Goal: Task Accomplishment & Management: Use online tool/utility

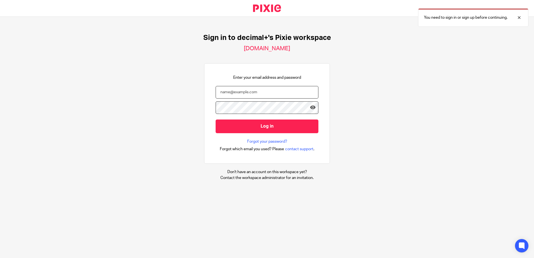
type input "[EMAIL_ADDRESS][DOMAIN_NAME]"
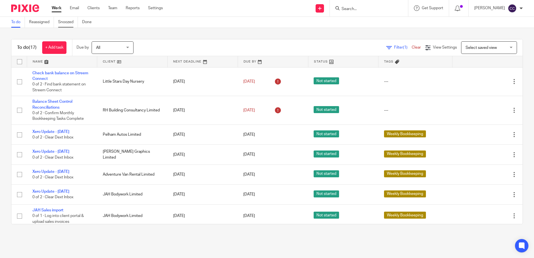
click at [68, 21] on link "Snoozed" at bounding box center [68, 22] width 20 height 11
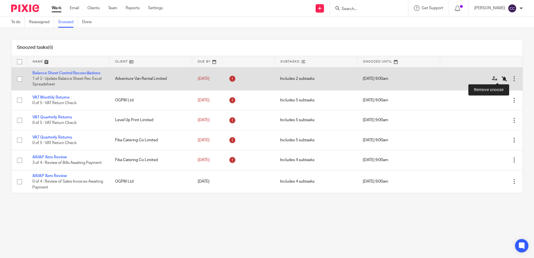
click at [501, 78] on icon at bounding box center [504, 79] width 6 height 6
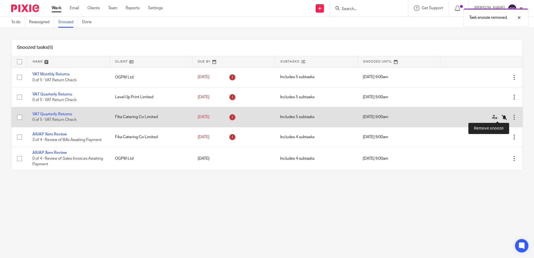
click at [501, 116] on icon at bounding box center [504, 117] width 6 height 6
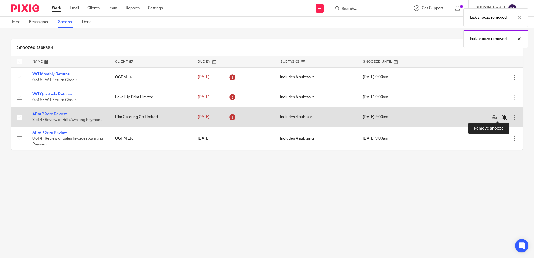
click at [501, 116] on icon at bounding box center [504, 117] width 6 height 6
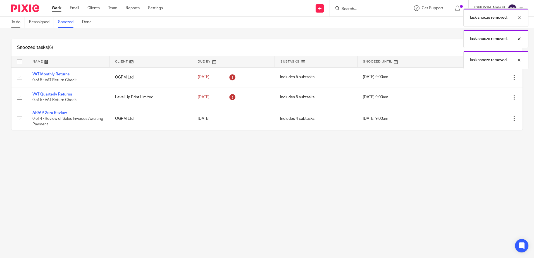
click at [18, 23] on link "To do" at bounding box center [18, 22] width 14 height 11
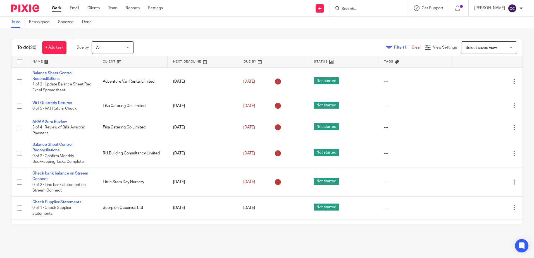
click at [107, 63] on link at bounding box center [132, 61] width 70 height 11
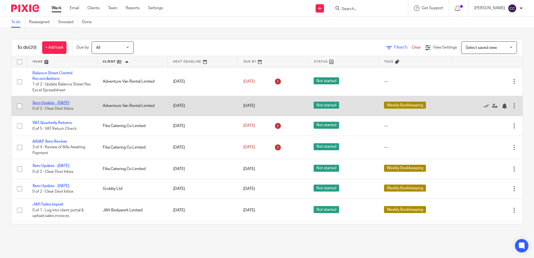
click at [64, 104] on link "Xero Update - [DATE]" at bounding box center [50, 103] width 37 height 4
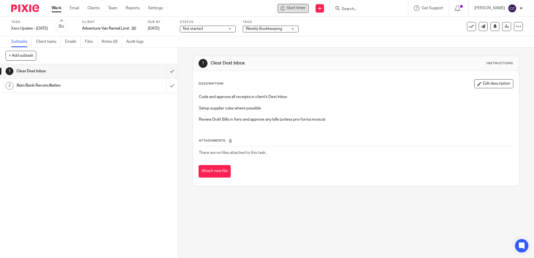
click at [303, 6] on span "Start timer" at bounding box center [295, 8] width 19 height 6
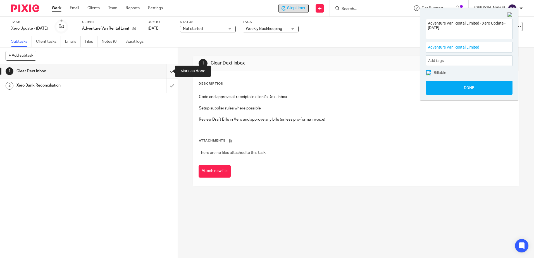
click at [167, 70] on input "submit" at bounding box center [89, 71] width 178 height 14
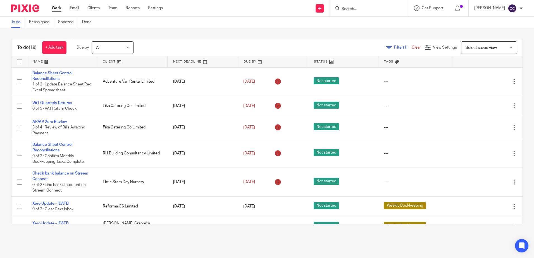
click at [104, 62] on link at bounding box center [132, 61] width 70 height 11
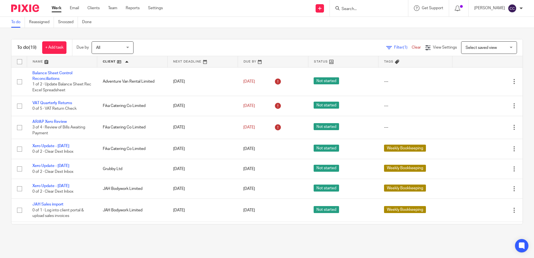
click at [52, 75] on link "Balance Sheet Control Reconciliations" at bounding box center [52, 75] width 40 height 9
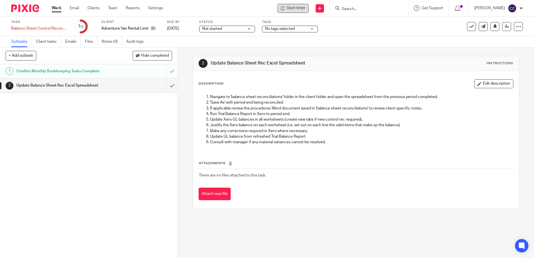
click at [303, 9] on span "Start timer" at bounding box center [295, 8] width 19 height 6
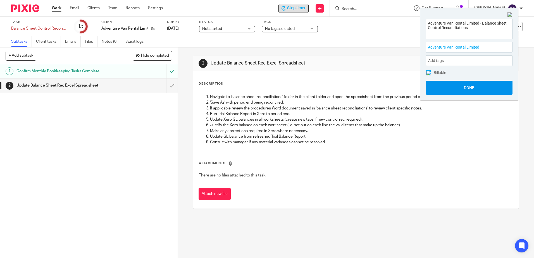
click at [462, 90] on button "Done" at bounding box center [469, 88] width 87 height 14
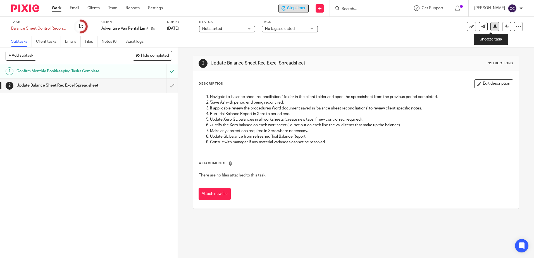
click at [493, 27] on icon at bounding box center [495, 26] width 4 height 4
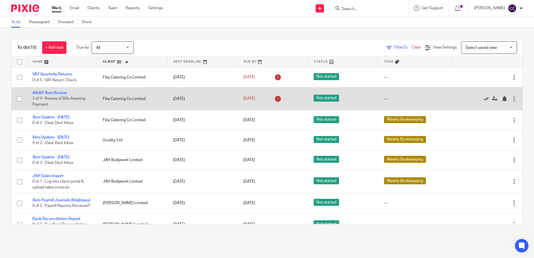
click at [483, 97] on icon at bounding box center [486, 99] width 6 height 6
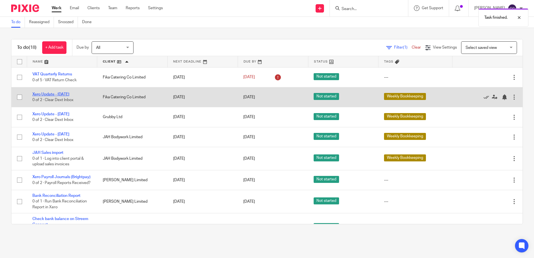
click at [61, 94] on link "Xero Update - [DATE]" at bounding box center [50, 94] width 37 height 4
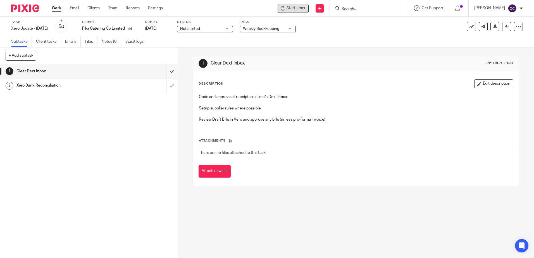
click at [298, 11] on span "Start timer" at bounding box center [295, 8] width 19 height 6
click at [297, 9] on span "Start timer" at bounding box center [295, 8] width 19 height 6
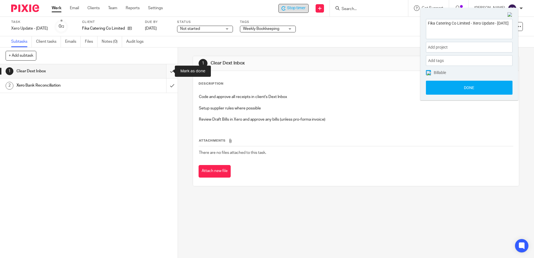
click at [168, 71] on input "submit" at bounding box center [89, 71] width 178 height 14
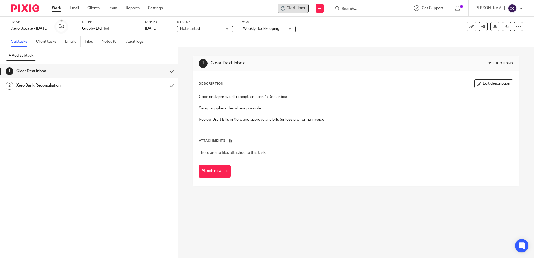
click at [305, 8] on span "Start timer" at bounding box center [295, 8] width 19 height 6
click at [305, 9] on span "Start timer" at bounding box center [295, 8] width 19 height 6
click at [165, 71] on input "submit" at bounding box center [89, 71] width 178 height 14
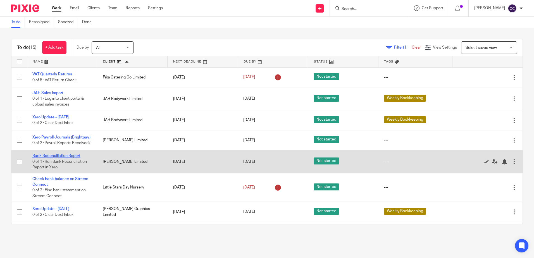
click at [46, 158] on link "Bank Reconciliation Report" at bounding box center [56, 156] width 48 height 4
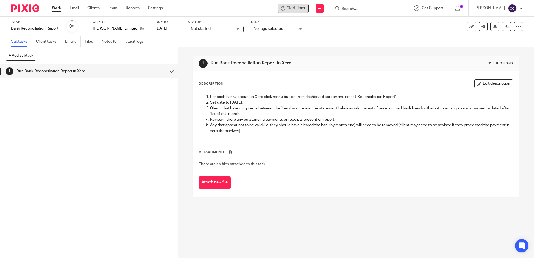
click at [303, 9] on span "Start timer" at bounding box center [295, 8] width 19 height 6
click at [299, 10] on span "Start timer" at bounding box center [295, 8] width 19 height 6
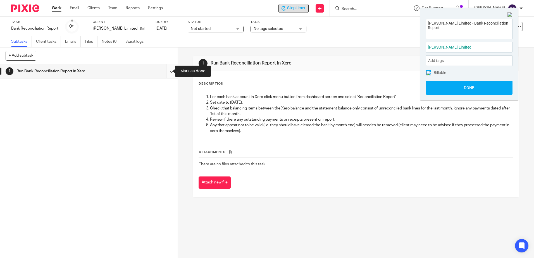
click at [166, 71] on input "submit" at bounding box center [89, 71] width 178 height 14
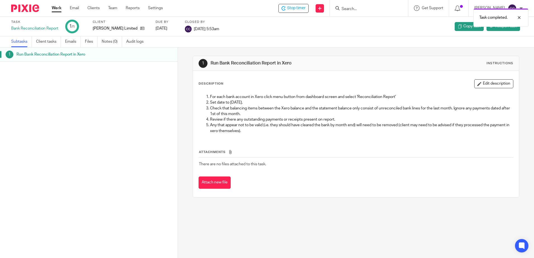
click at [57, 9] on link "Work" at bounding box center [57, 8] width 10 height 6
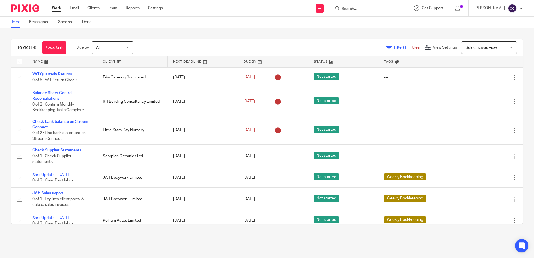
click at [109, 61] on link at bounding box center [132, 61] width 70 height 11
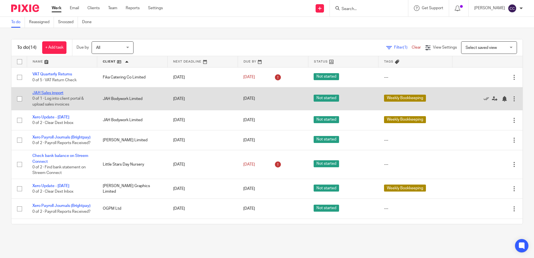
click at [52, 91] on link "JAH Sales import" at bounding box center [47, 93] width 31 height 4
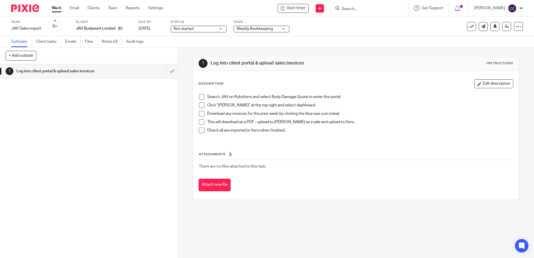
click at [301, 9] on span "Start timer" at bounding box center [295, 8] width 19 height 6
click at [303, 9] on span "Start timer" at bounding box center [295, 8] width 19 height 6
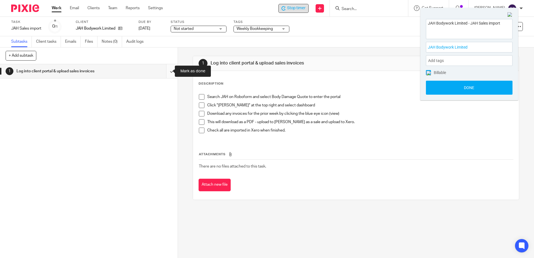
click at [165, 71] on input "submit" at bounding box center [89, 71] width 178 height 14
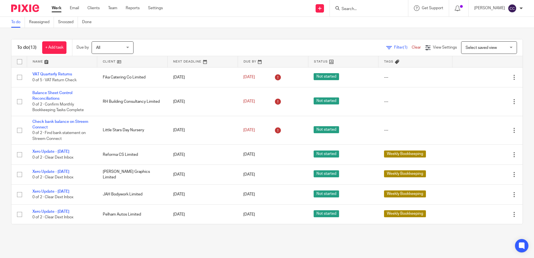
click at [106, 61] on link at bounding box center [132, 61] width 70 height 11
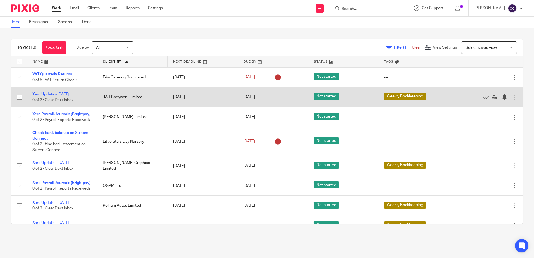
click at [55, 93] on link "Xero Update - [DATE]" at bounding box center [50, 94] width 37 height 4
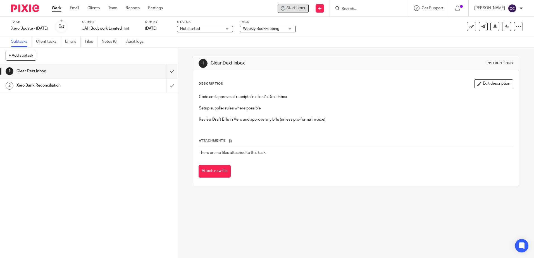
click at [305, 8] on span "Start timer" at bounding box center [295, 8] width 19 height 6
click at [298, 8] on span "Start timer" at bounding box center [295, 8] width 19 height 6
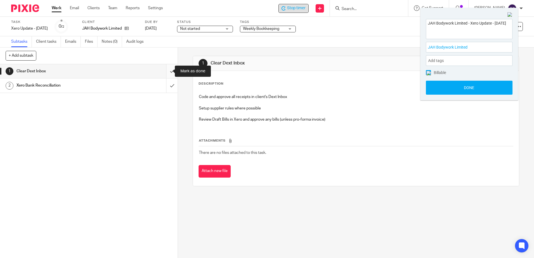
drag, startPoint x: 166, startPoint y: 71, endPoint x: 166, endPoint y: 77, distance: 5.9
click at [166, 71] on input "submit" at bounding box center [89, 71] width 178 height 14
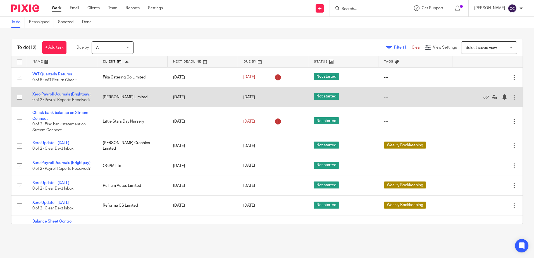
click at [56, 92] on link "Xero Payroll Journals (Brightpay)" at bounding box center [61, 94] width 58 height 4
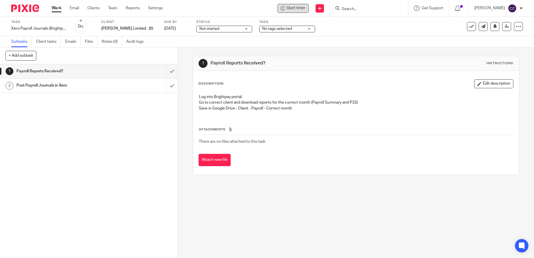
click at [303, 9] on span "Start timer" at bounding box center [295, 8] width 19 height 6
click at [298, 8] on span "Start timer" at bounding box center [295, 8] width 19 height 6
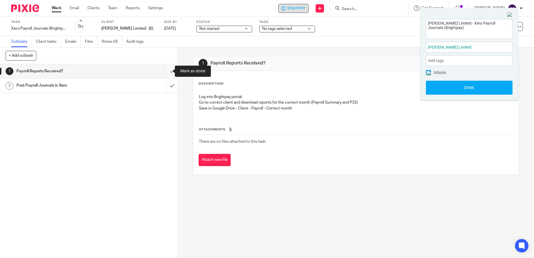
click at [167, 71] on input "submit" at bounding box center [89, 71] width 178 height 14
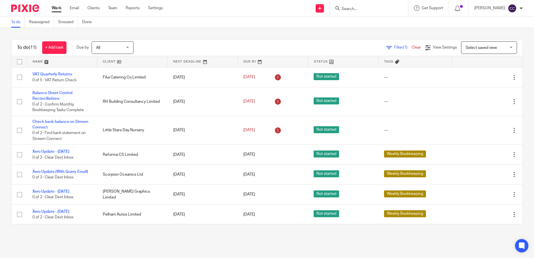
click at [113, 60] on link at bounding box center [132, 61] width 70 height 11
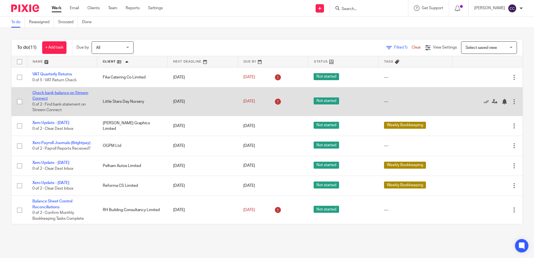
click at [53, 92] on link "Check bank balance on Streem Connect" at bounding box center [60, 95] width 56 height 9
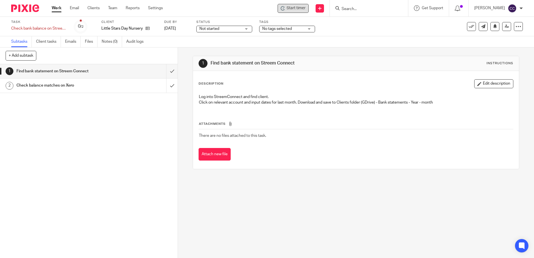
click at [305, 9] on span "Start timer" at bounding box center [295, 8] width 19 height 6
click at [305, 8] on span "Start timer" at bounding box center [295, 8] width 19 height 6
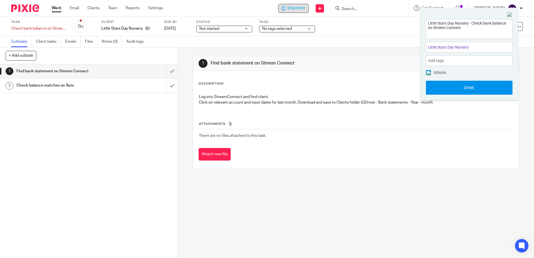
drag, startPoint x: 435, startPoint y: 85, endPoint x: 447, endPoint y: 83, distance: 12.4
click at [435, 85] on button "Done" at bounding box center [469, 88] width 87 height 14
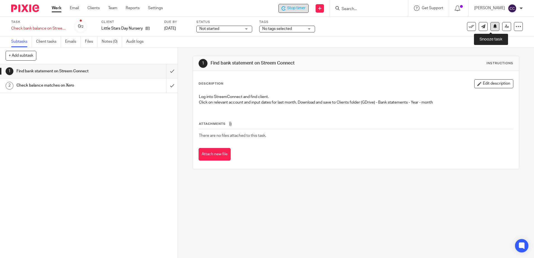
click at [493, 28] on icon at bounding box center [495, 26] width 4 height 4
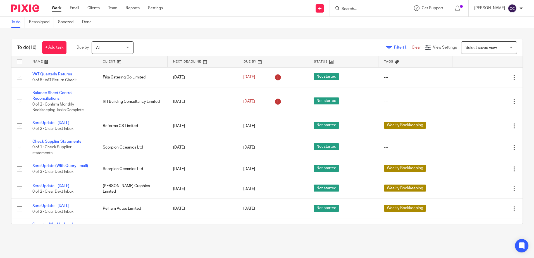
click at [111, 62] on link at bounding box center [132, 61] width 70 height 11
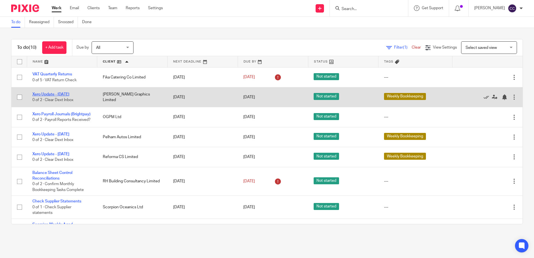
click at [63, 96] on link "Xero Update - [DATE]" at bounding box center [50, 94] width 37 height 4
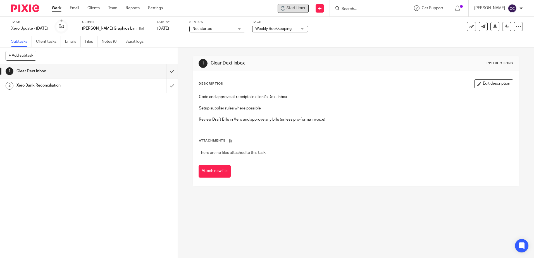
click at [305, 8] on span "Start timer" at bounding box center [295, 8] width 19 height 6
click at [302, 8] on span "Start timer" at bounding box center [295, 8] width 19 height 6
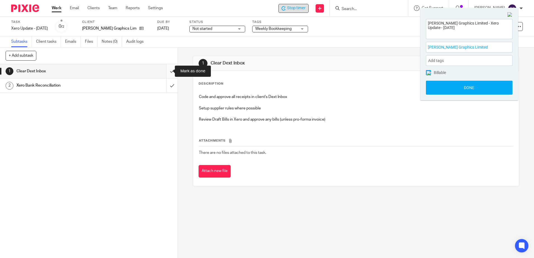
drag, startPoint x: 166, startPoint y: 71, endPoint x: 166, endPoint y: 75, distance: 4.2
click at [166, 71] on input "submit" at bounding box center [89, 71] width 178 height 14
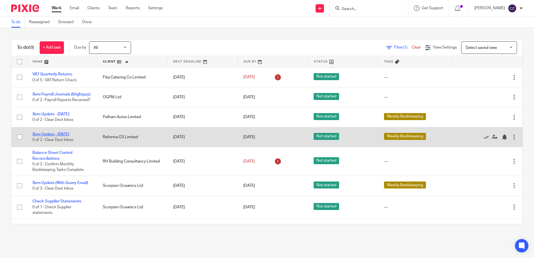
click at [62, 136] on link "Xero Update - [DATE]" at bounding box center [50, 134] width 37 height 4
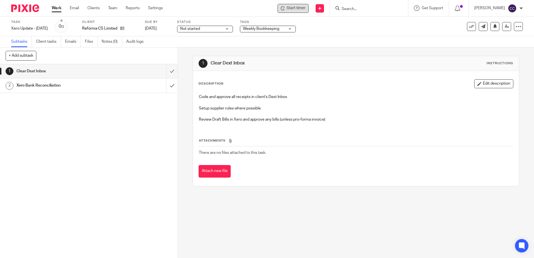
click at [303, 9] on span "Start timer" at bounding box center [295, 8] width 19 height 6
